Goal: Task Accomplishment & Management: Manage account settings

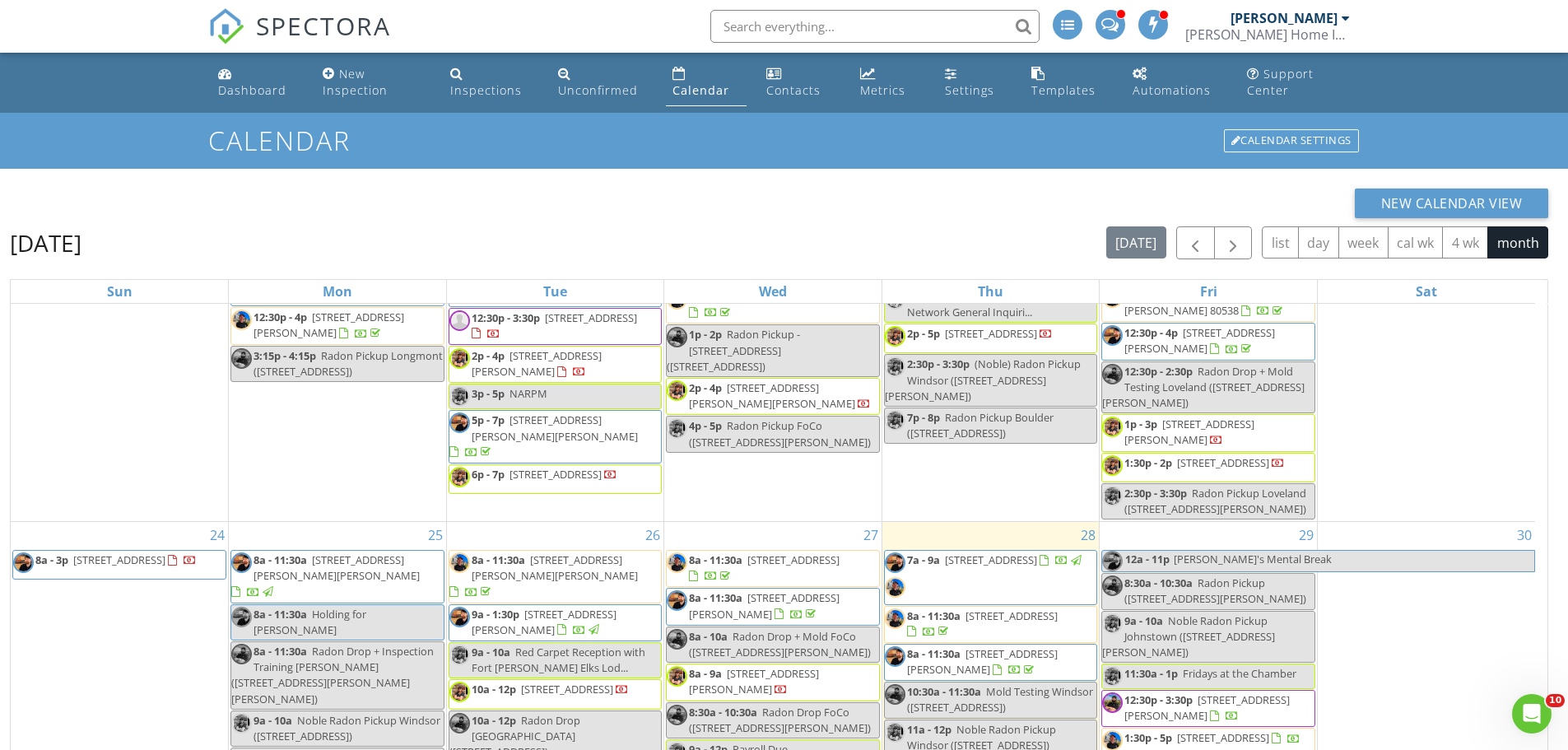
scroll to position [1587, 0]
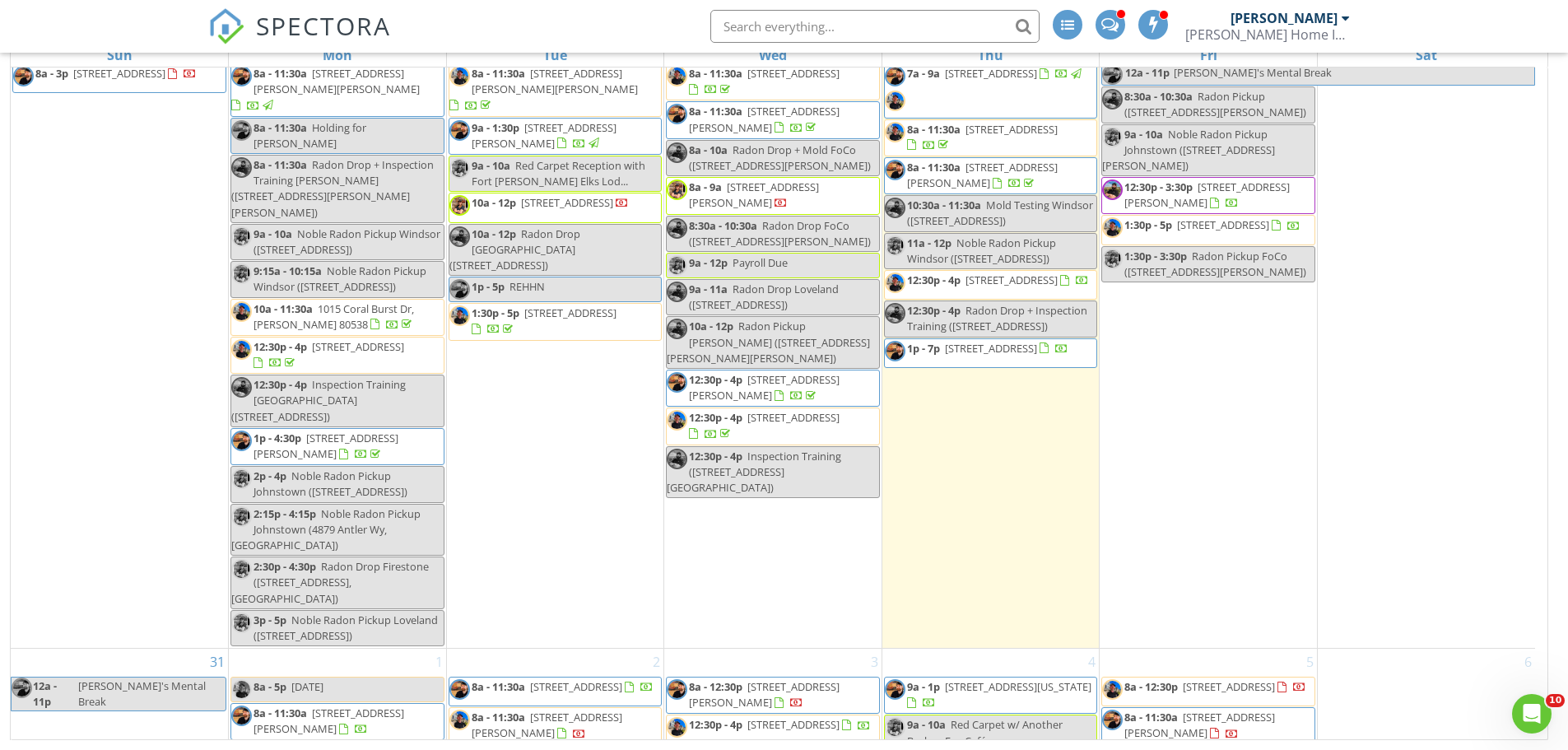
scroll to position [1789, 0]
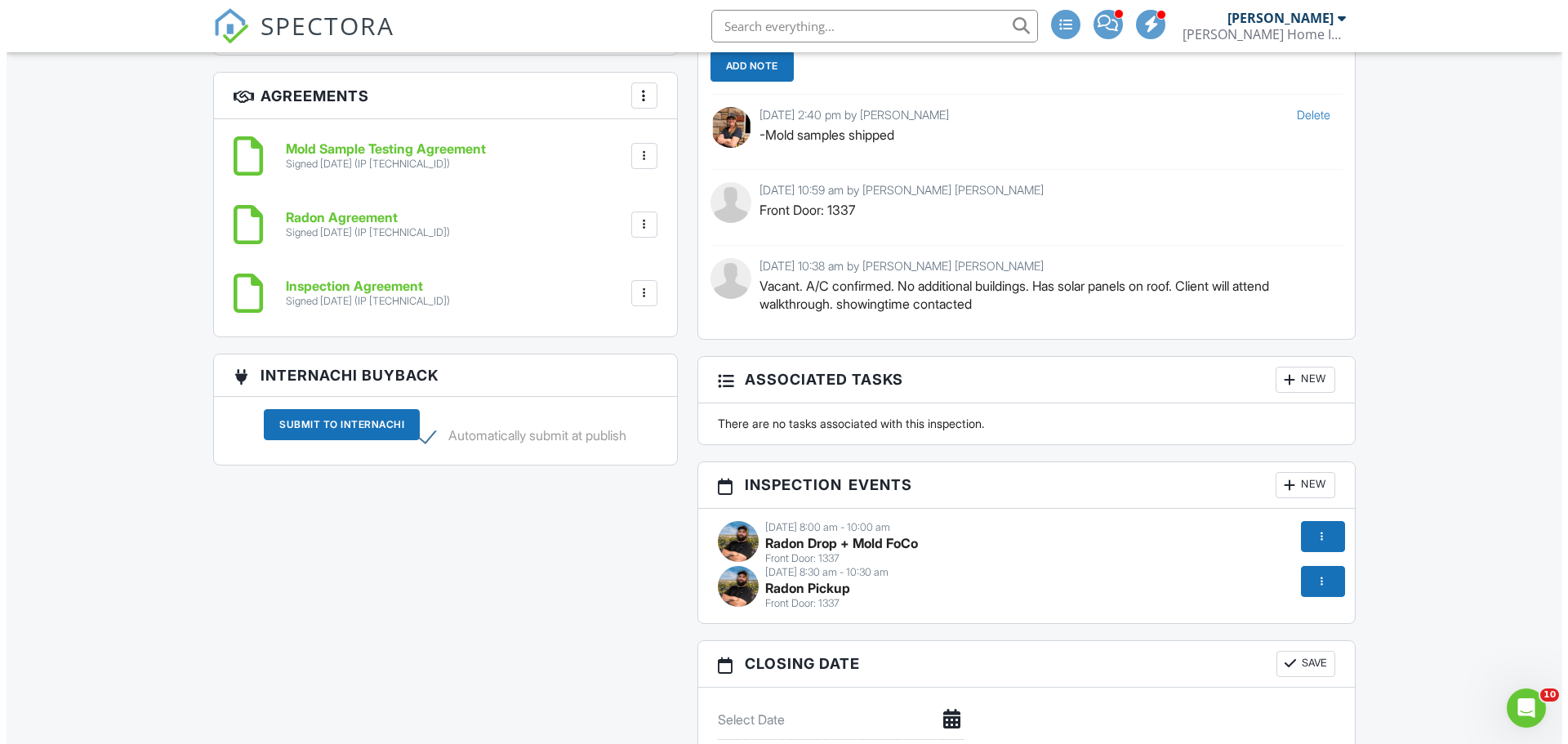
scroll to position [1470, 0]
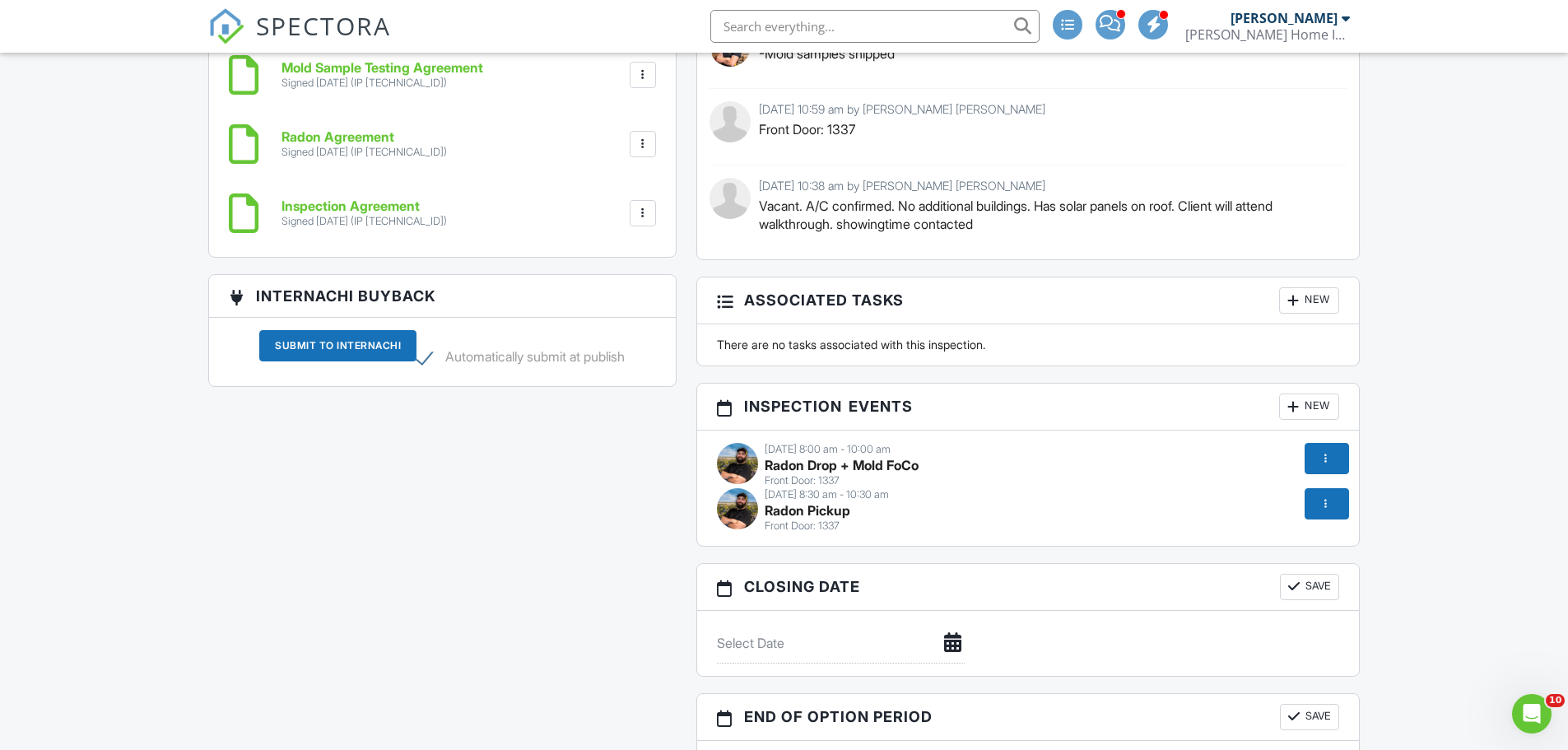
click at [1317, 507] on div at bounding box center [1326, 504] width 17 height 17
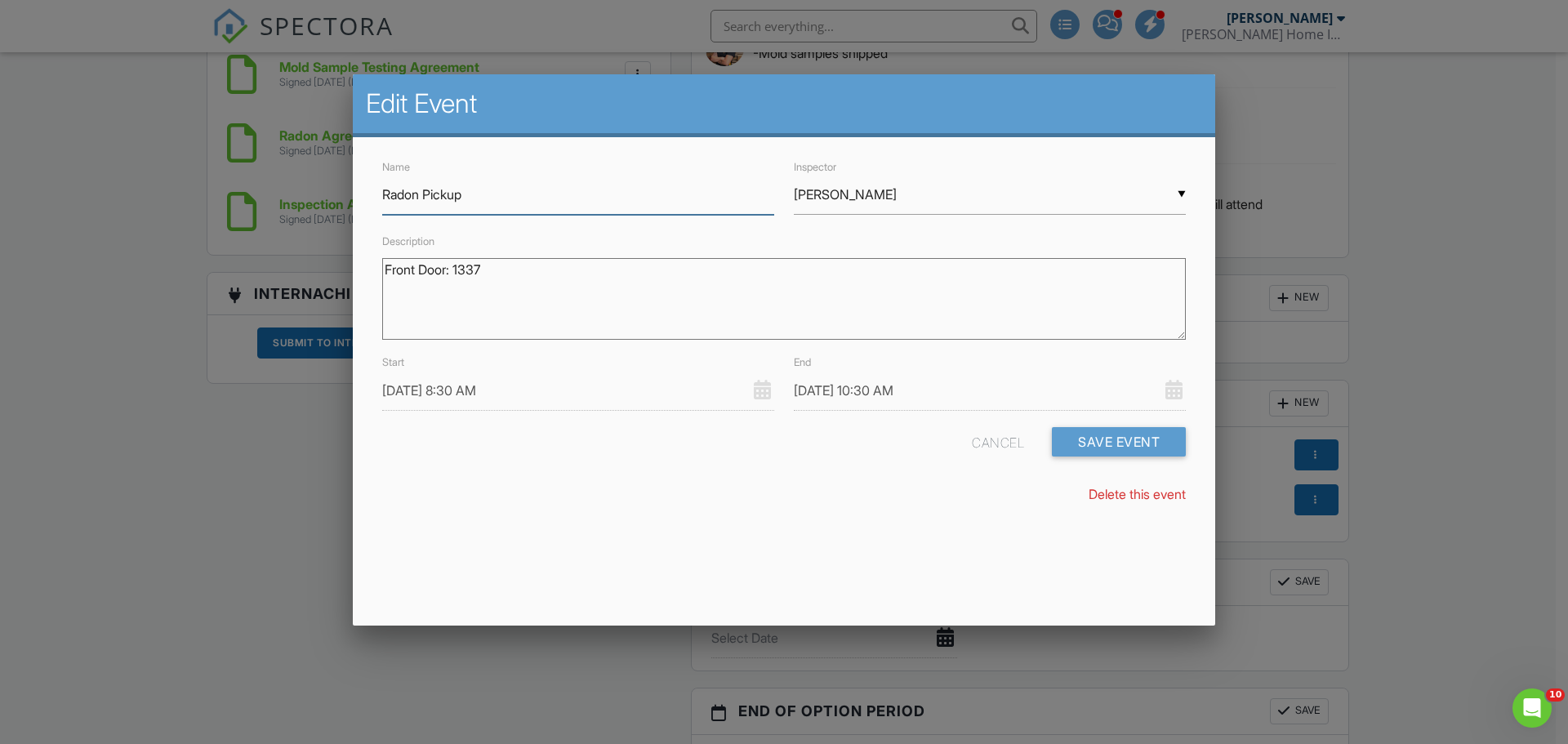
click at [557, 199] on input "Radon Pickup" at bounding box center [578, 194] width 392 height 40
type input "Radon Pickup FoCo"
click at [917, 199] on input "Matthew Hazlett" at bounding box center [990, 194] width 392 height 40
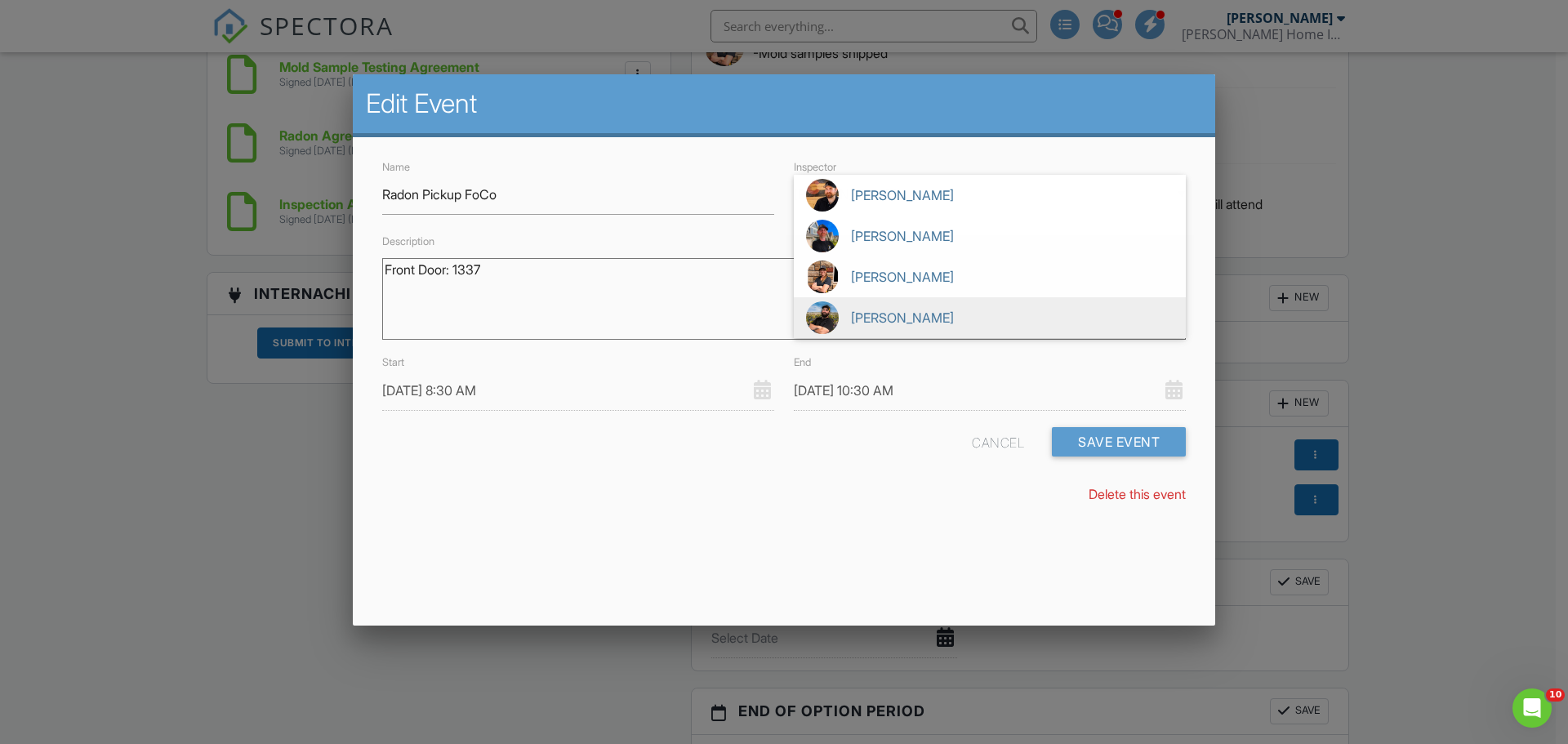
scroll to position [0, 0]
click at [903, 277] on span "[PERSON_NAME]" at bounding box center [990, 277] width 392 height 41
type input "[PERSON_NAME]"
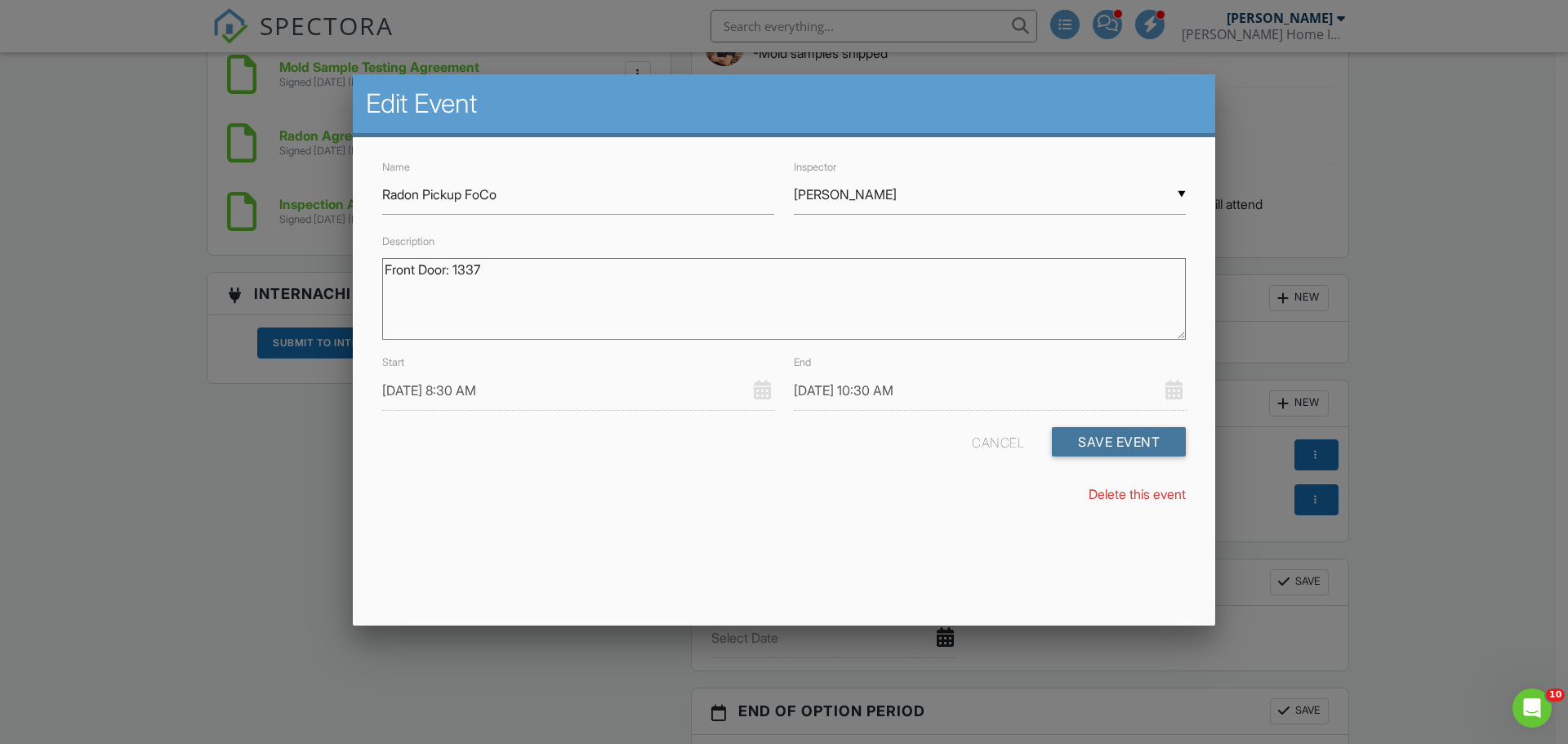
drag, startPoint x: 1108, startPoint y: 445, endPoint x: 432, endPoint y: 514, distance: 679.5
click at [1108, 445] on button "Save Event" at bounding box center [1118, 442] width 134 height 30
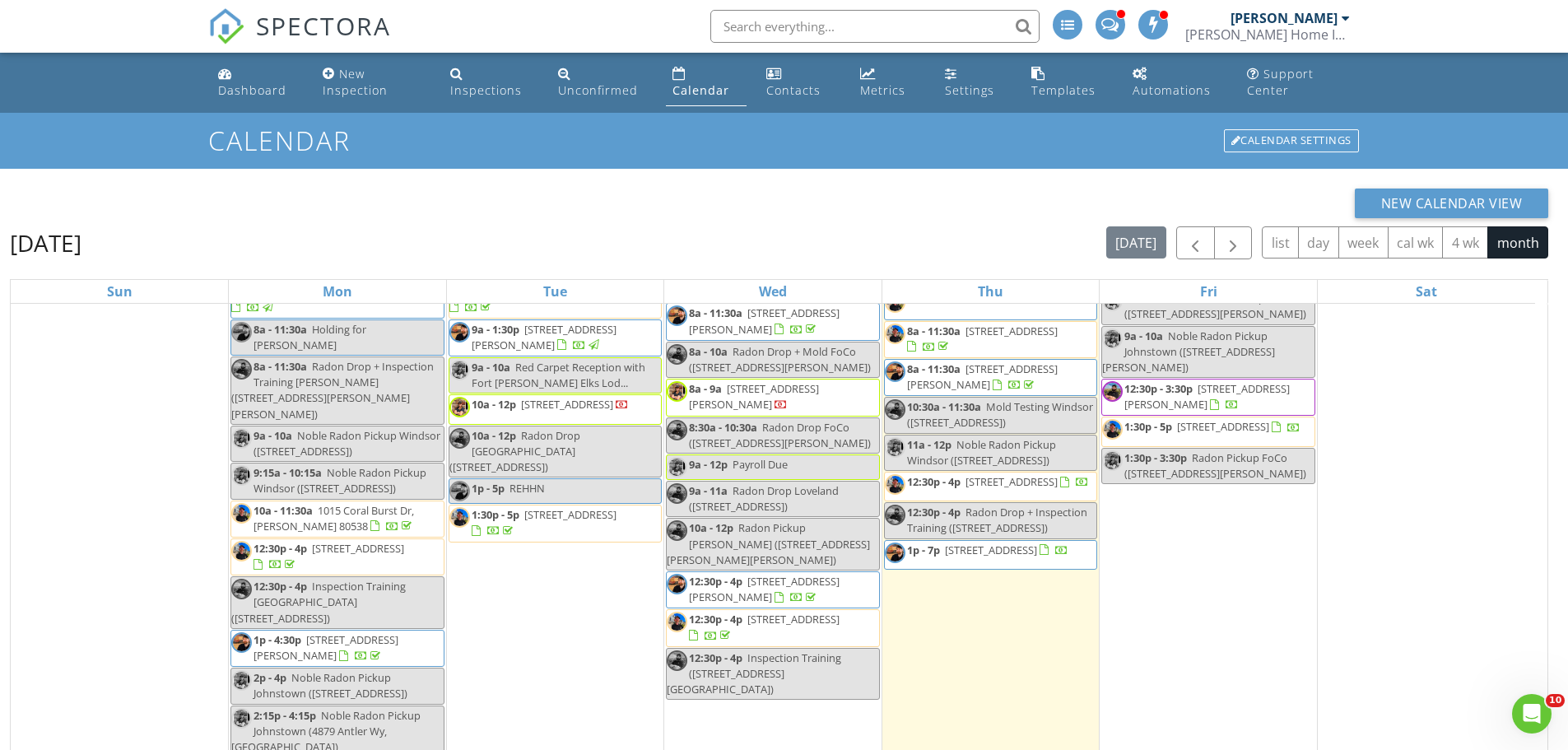
scroll to position [1625, 0]
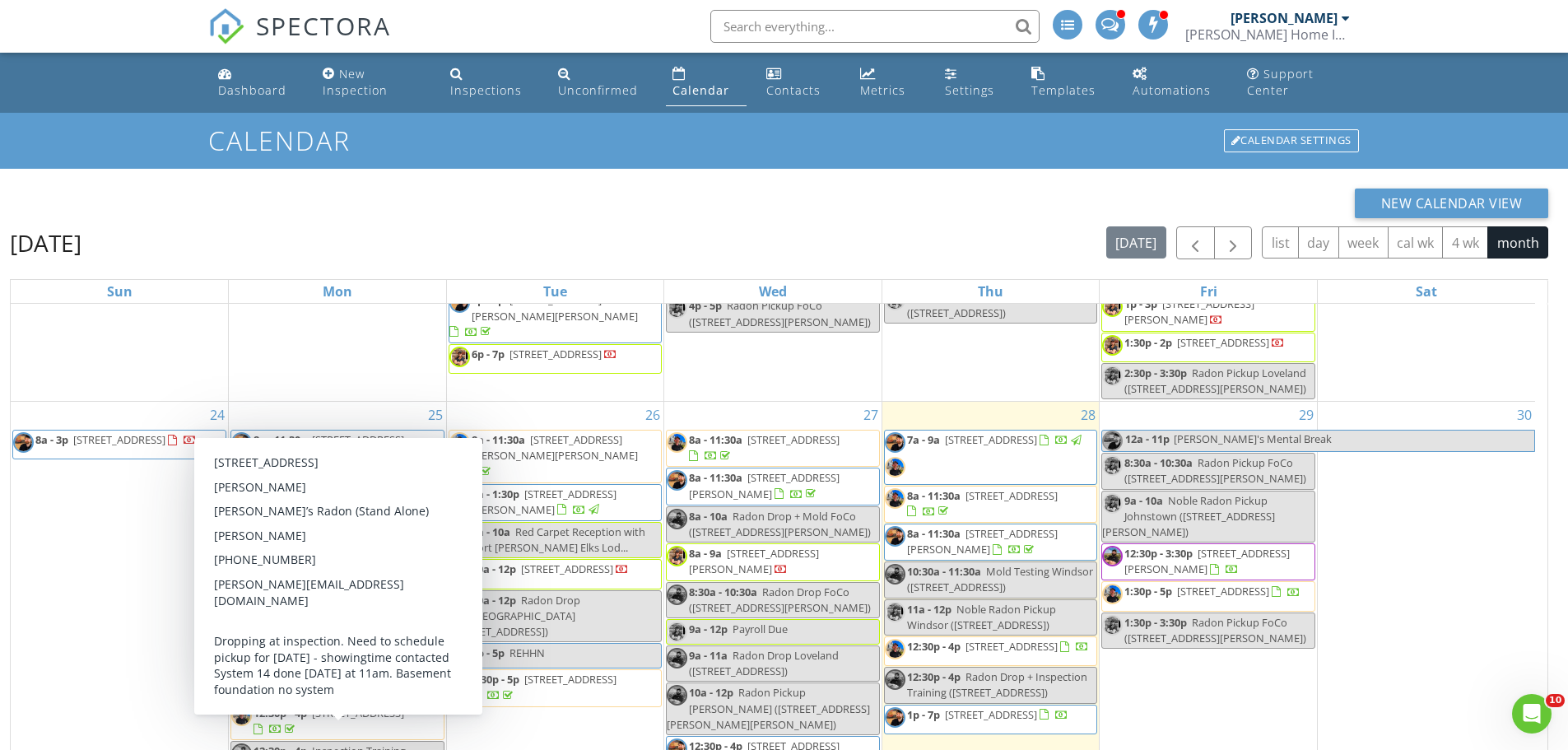
click at [595, 204] on div "New Calendar View" at bounding box center [779, 203] width 1539 height 30
